Goal: Information Seeking & Learning: Learn about a topic

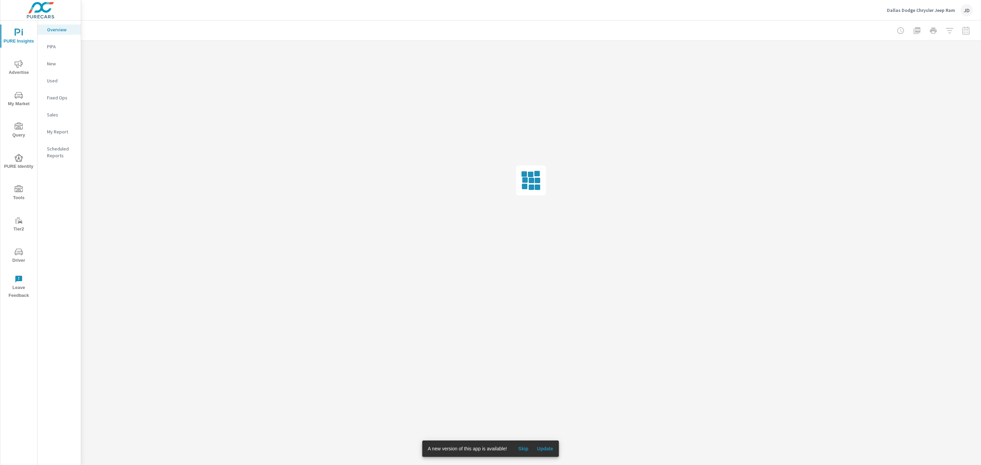
click at [19, 68] on span "Advertise" at bounding box center [18, 68] width 33 height 17
click at [549, 450] on span "Update" at bounding box center [545, 449] width 16 height 6
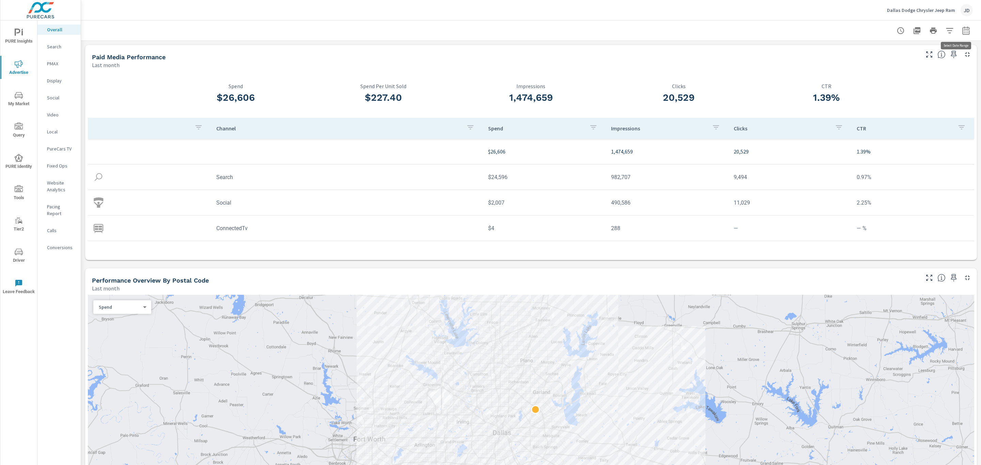
click at [963, 32] on icon "button" at bounding box center [965, 31] width 4 height 3
select select "Last month"
click at [897, 74] on p "+ Add comparison" at bounding box center [910, 77] width 87 height 8
click at [891, 89] on select "Custom Previous period Previous month Previous year" at bounding box center [903, 89] width 68 height 14
select select "Previous month"
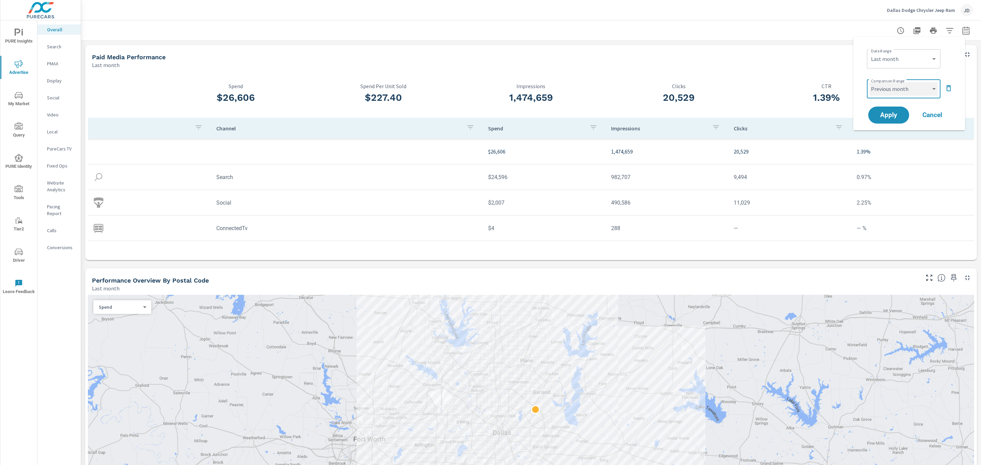
click at [869, 82] on select "Custom Previous period Previous month Previous year" at bounding box center [903, 89] width 68 height 14
click at [888, 118] on span "Apply" at bounding box center [889, 115] width 28 height 6
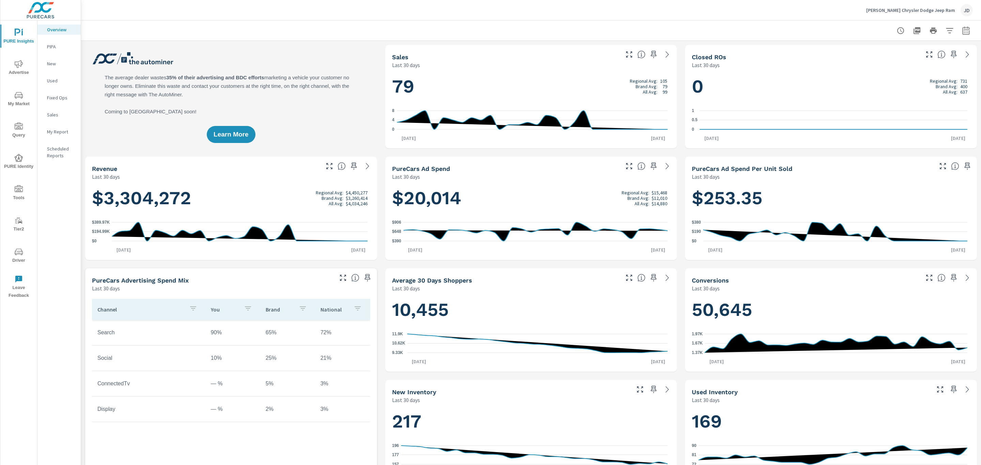
click at [17, 66] on icon "nav menu" at bounding box center [19, 64] width 8 height 8
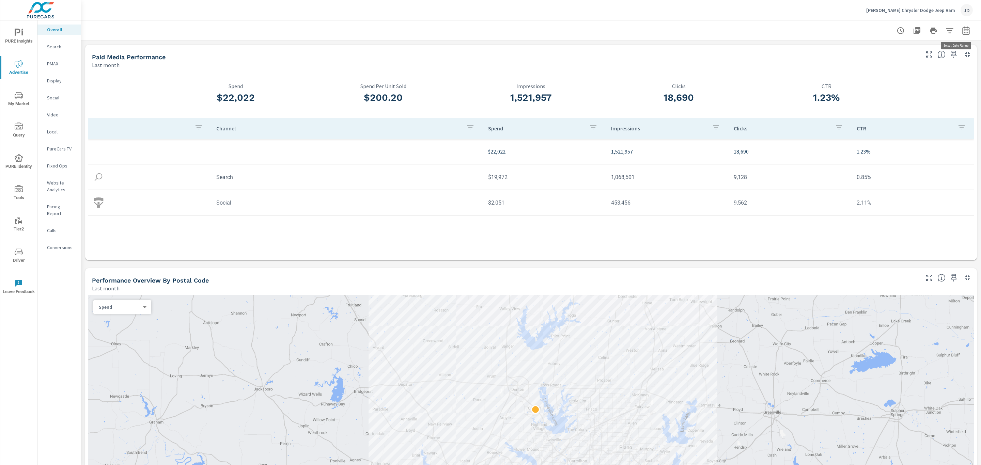
click at [962, 30] on icon "button" at bounding box center [966, 31] width 8 height 8
select select "Last month"
click at [907, 80] on p "+ Add comparison" at bounding box center [910, 77] width 87 height 8
click at [904, 90] on select "Custom Previous period Previous month Previous year" at bounding box center [903, 89] width 68 height 14
select select "Previous month"
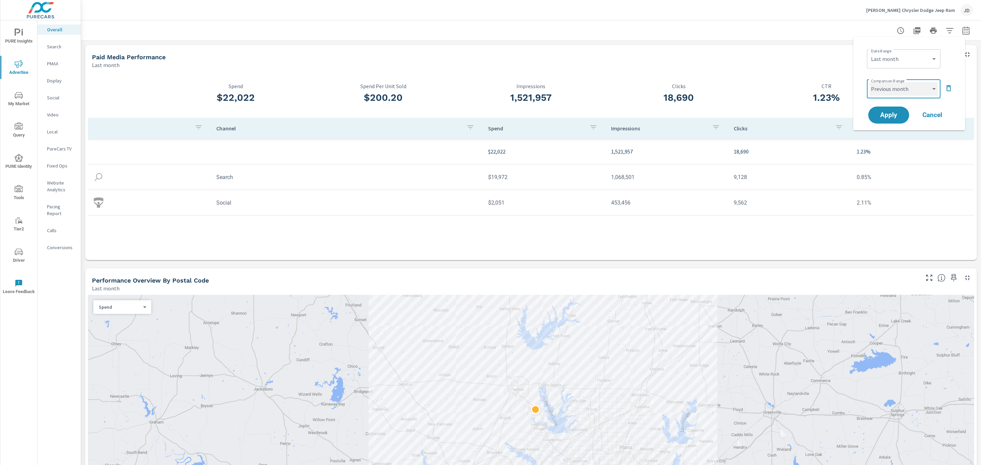
click at [869, 82] on select "Custom Previous period Previous month Previous year" at bounding box center [903, 89] width 68 height 14
click at [891, 118] on span "Apply" at bounding box center [889, 115] width 28 height 6
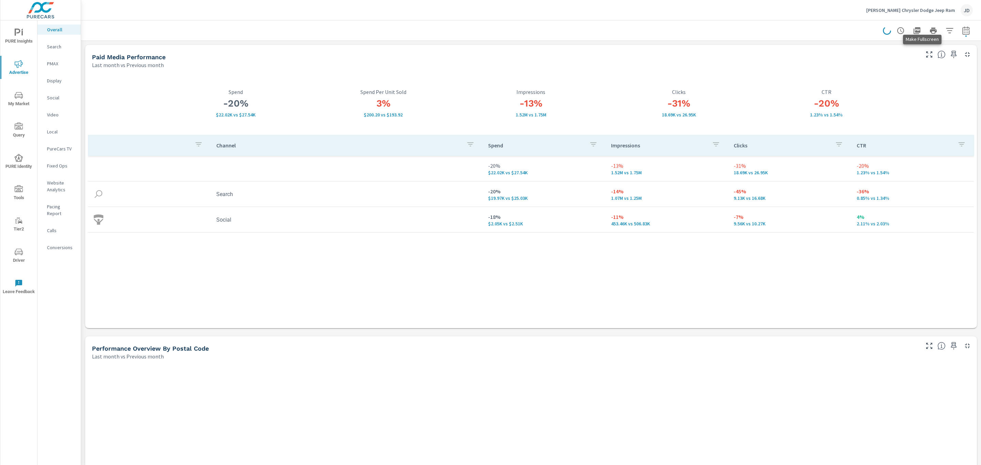
click at [925, 56] on icon "button" at bounding box center [929, 54] width 8 height 8
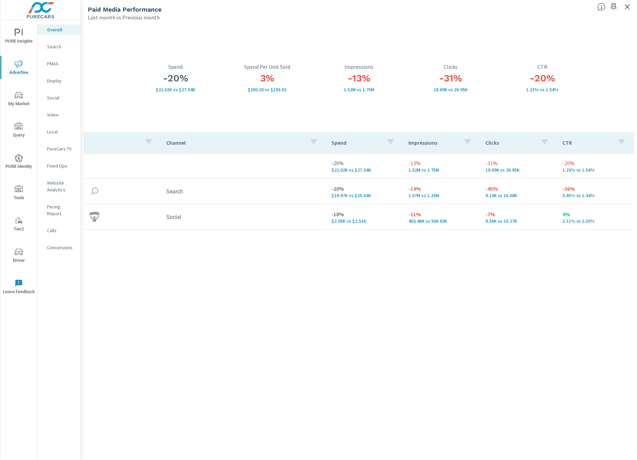
click at [52, 44] on p "Search" at bounding box center [61, 46] width 28 height 7
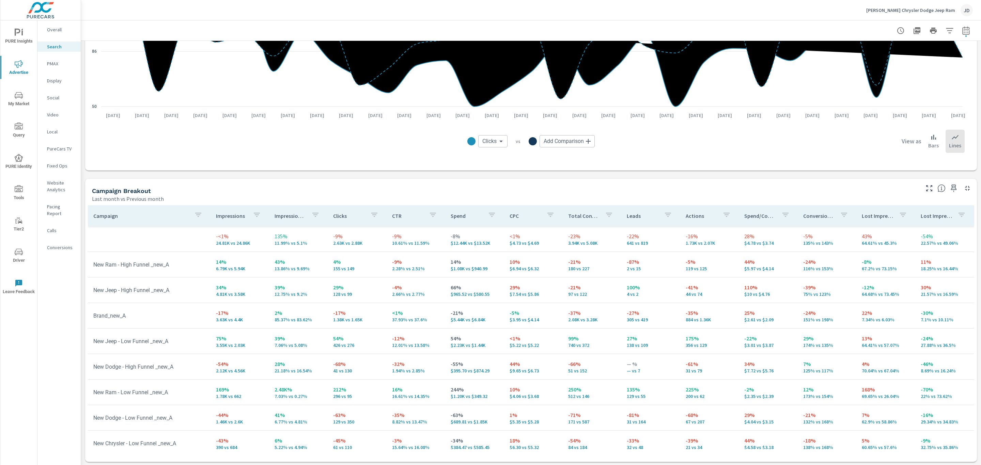
scroll to position [523, 0]
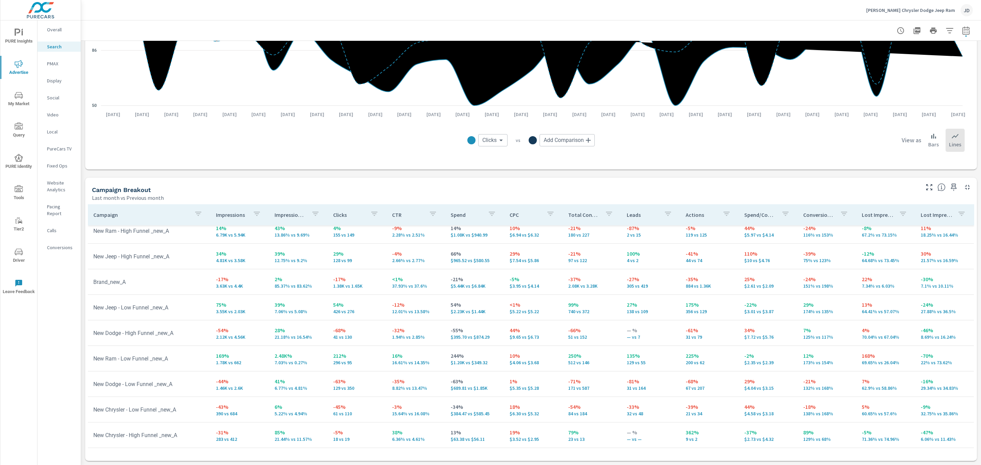
scroll to position [41, 0]
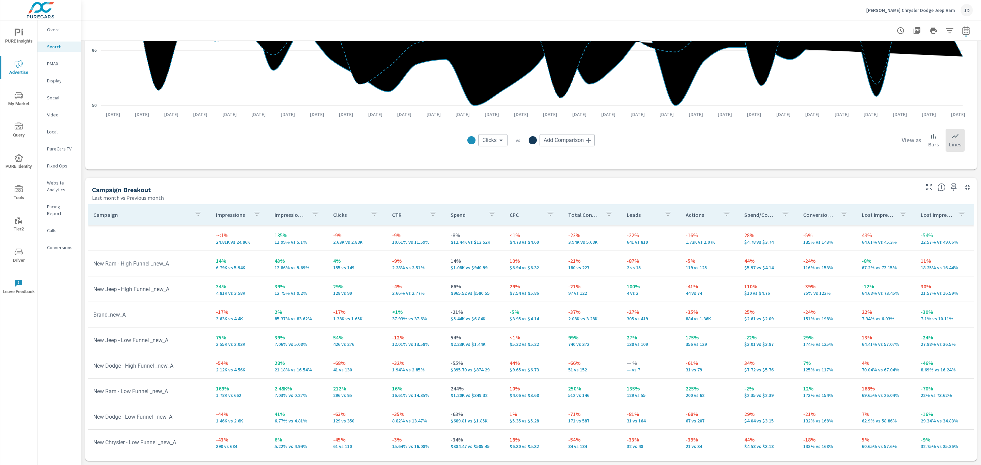
click at [925, 189] on icon "button" at bounding box center [929, 187] width 8 height 8
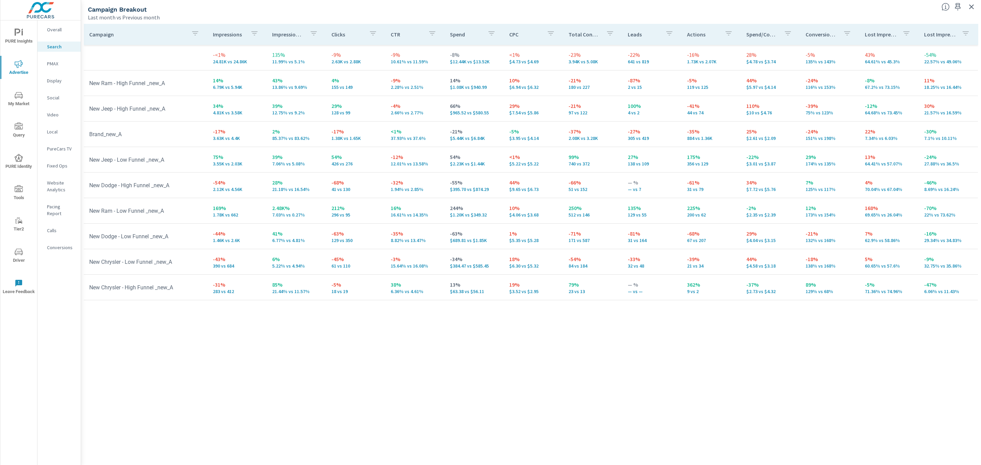
click at [728, 372] on div "Campaign Impressions Impression Share Clicks CTR Spend CPC Total Conversions Le…" at bounding box center [531, 238] width 894 height 429
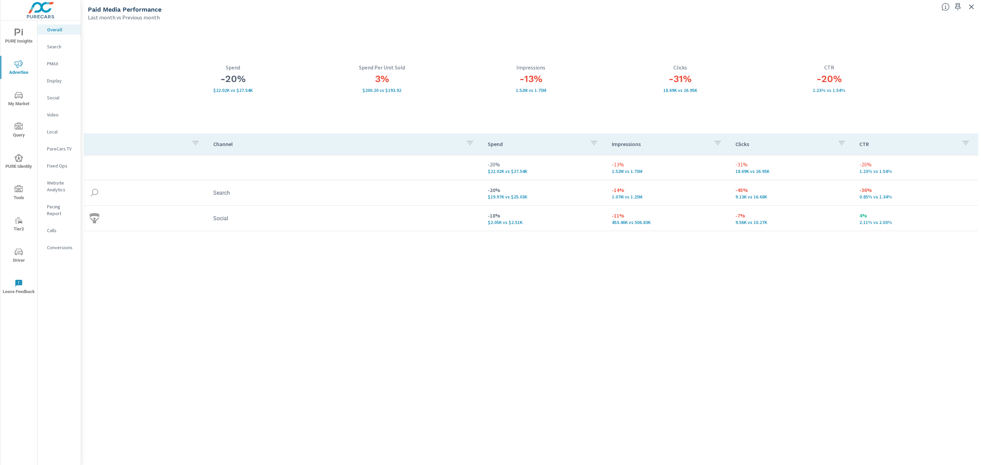
click at [58, 64] on p "PMAX" at bounding box center [61, 63] width 28 height 7
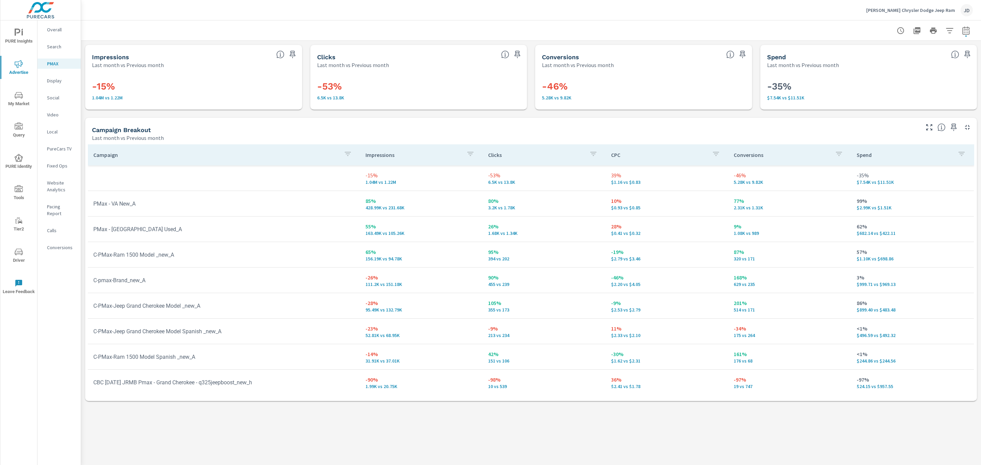
click at [931, 125] on icon "button" at bounding box center [929, 127] width 8 height 8
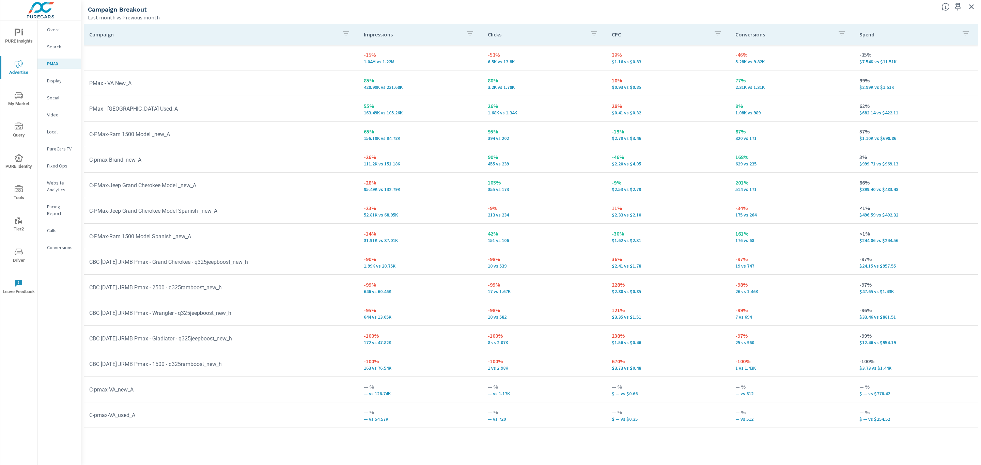
drag, startPoint x: 829, startPoint y: 14, endPoint x: 835, endPoint y: 12, distance: 6.8
click at [829, 14] on div "Last month vs Previous month" at bounding box center [512, 17] width 848 height 8
click at [15, 97] on icon "nav menu" at bounding box center [19, 95] width 8 height 8
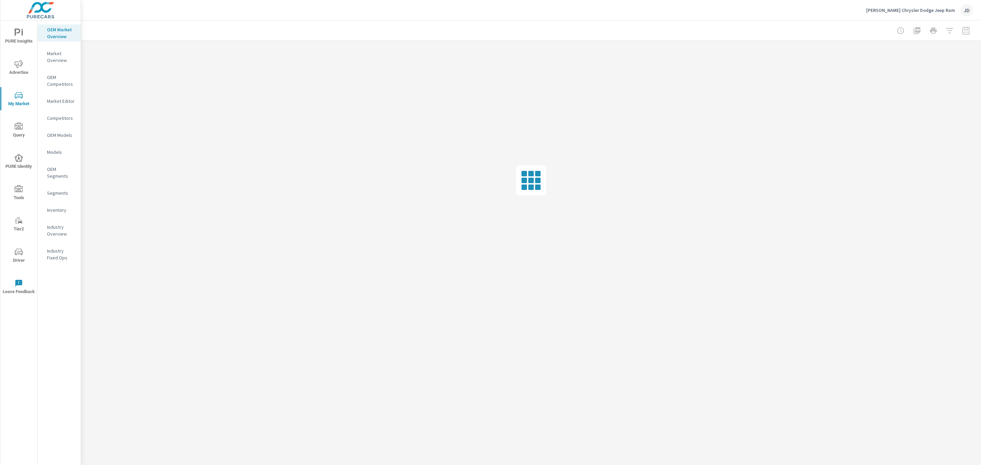
click at [52, 212] on p "Inventory" at bounding box center [61, 210] width 28 height 7
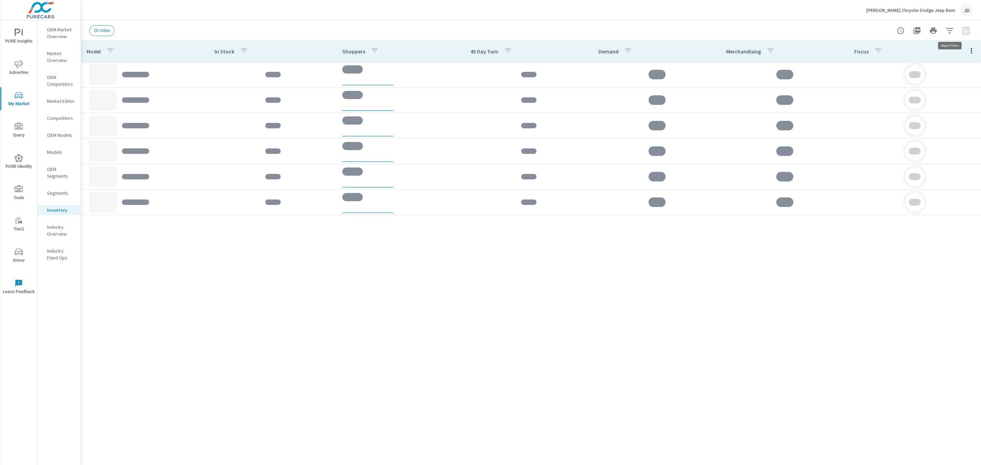
click at [945, 34] on icon "button" at bounding box center [949, 31] width 8 height 8
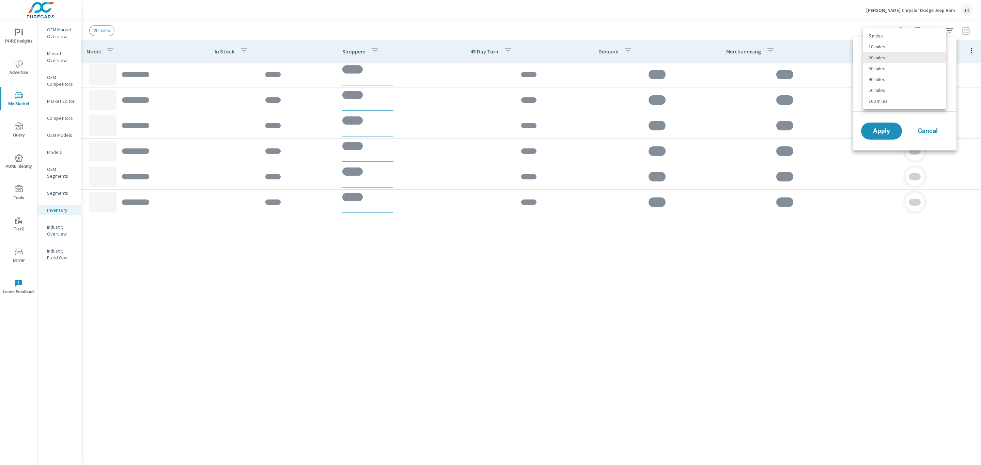
click at [916, 62] on body "PURE Insights Advertise My Market Query PURE Identity Tools Tier2 Driver Leave …" at bounding box center [490, 232] width 981 height 465
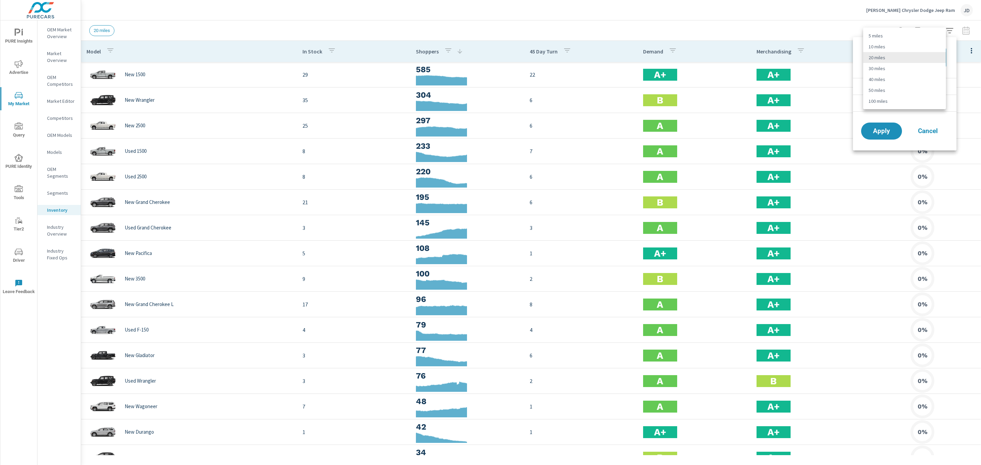
click at [917, 56] on li "20 miles" at bounding box center [904, 57] width 83 height 11
click at [903, 84] on li "Condition" at bounding box center [905, 86] width 104 height 17
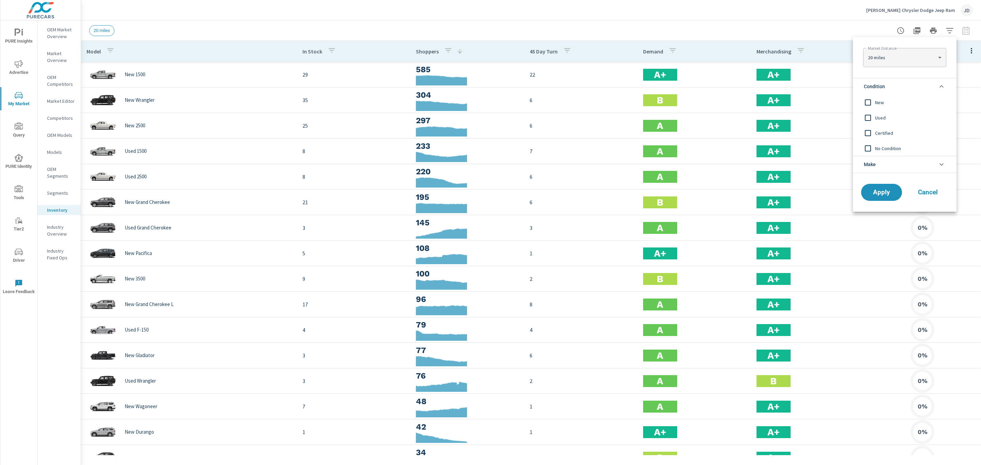
click at [876, 103] on span "New" at bounding box center [912, 102] width 75 height 8
click at [867, 197] on button "Apply" at bounding box center [881, 193] width 42 height 18
